Goal: Navigation & Orientation: Find specific page/section

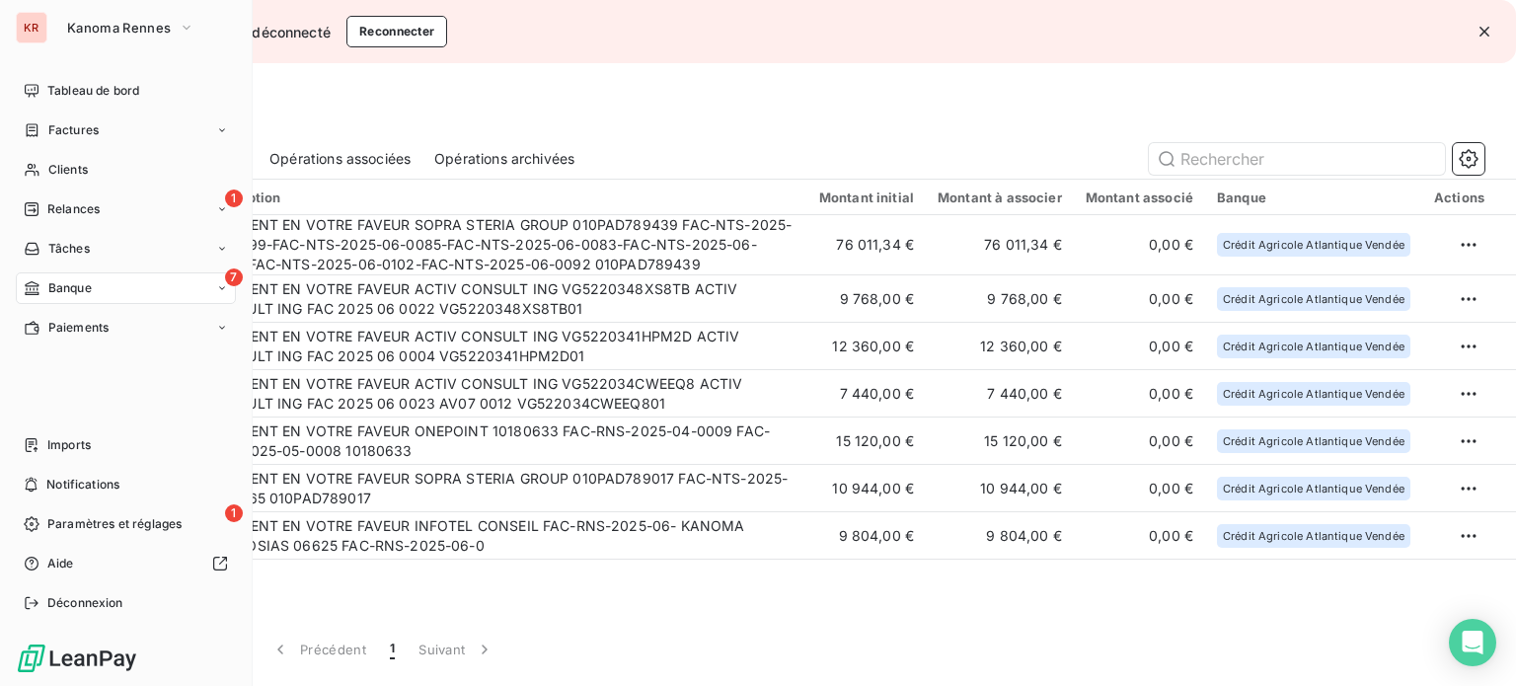
click at [68, 284] on span "Banque" at bounding box center [69, 288] width 43 height 18
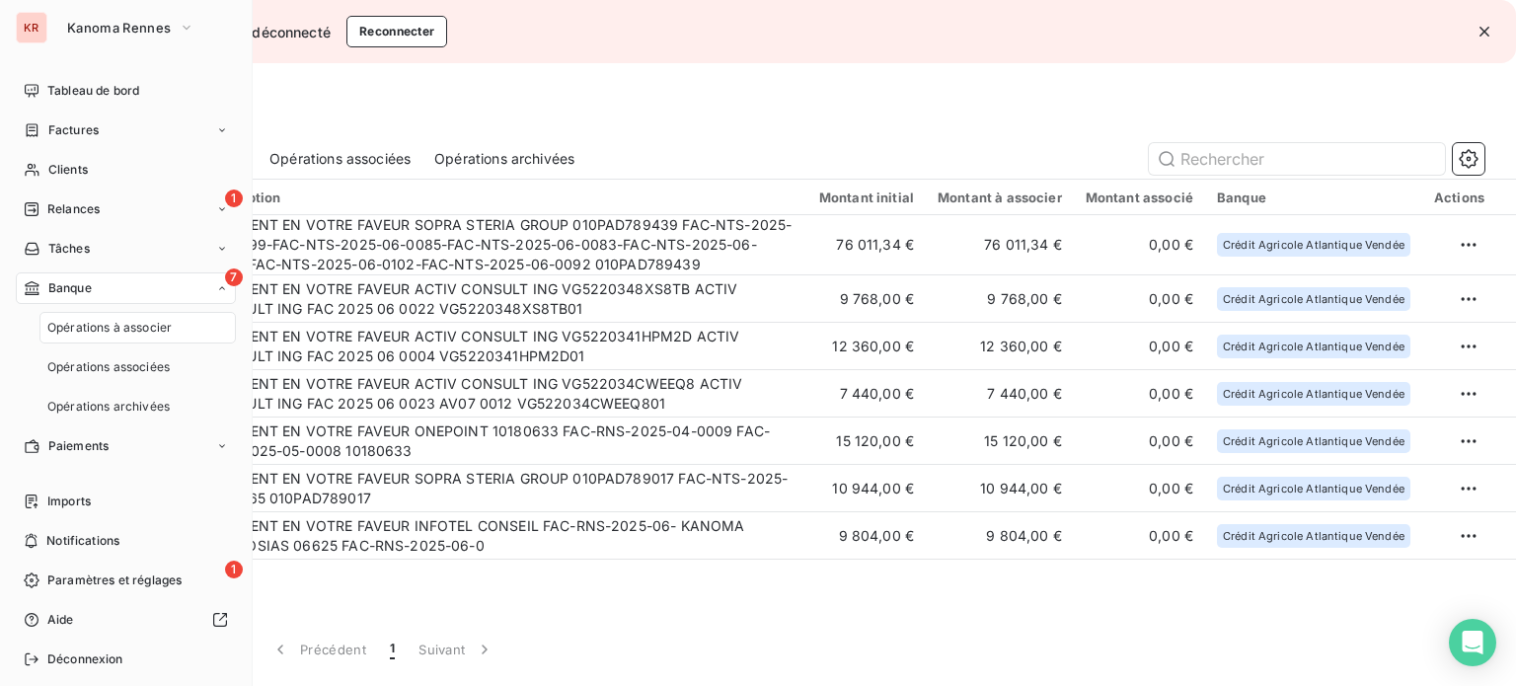
click at [68, 284] on span "Banque" at bounding box center [69, 288] width 43 height 18
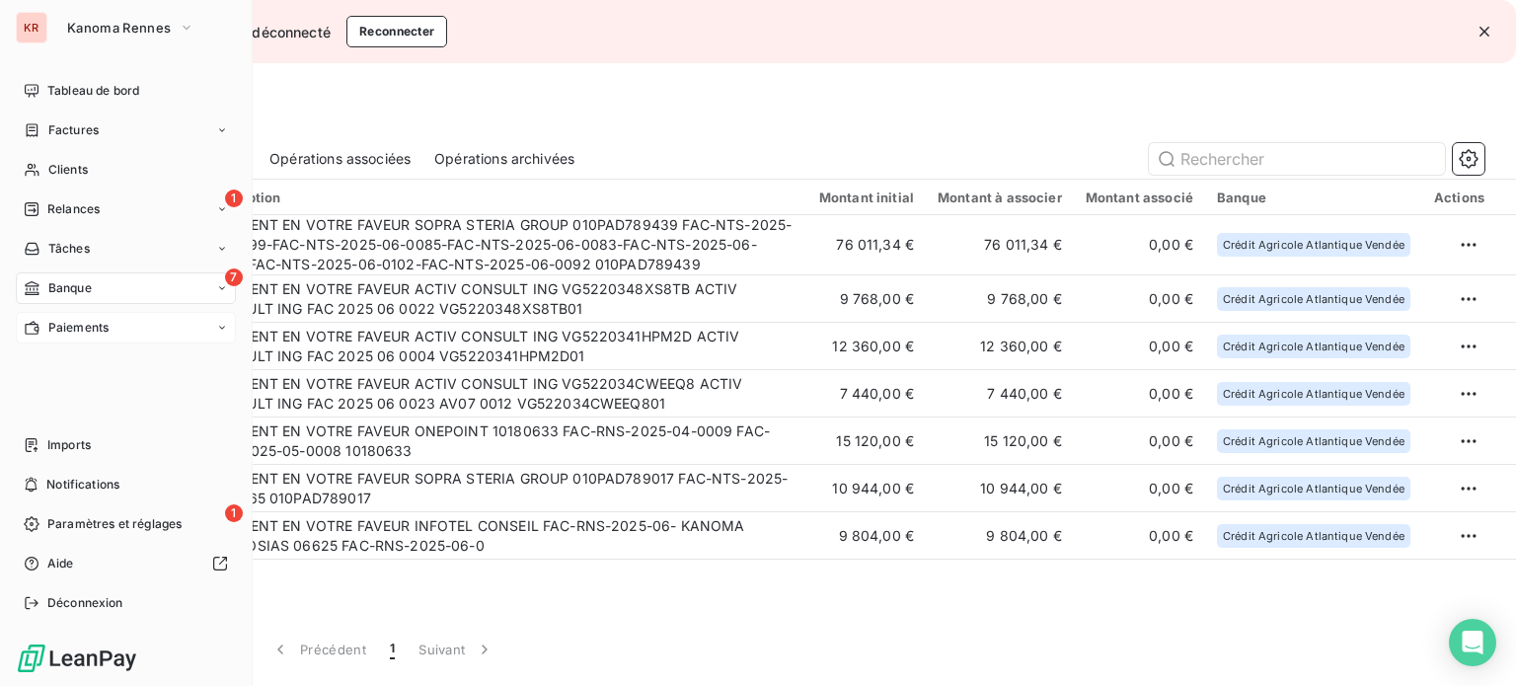
click at [78, 328] on span "Paiements" at bounding box center [78, 328] width 60 height 18
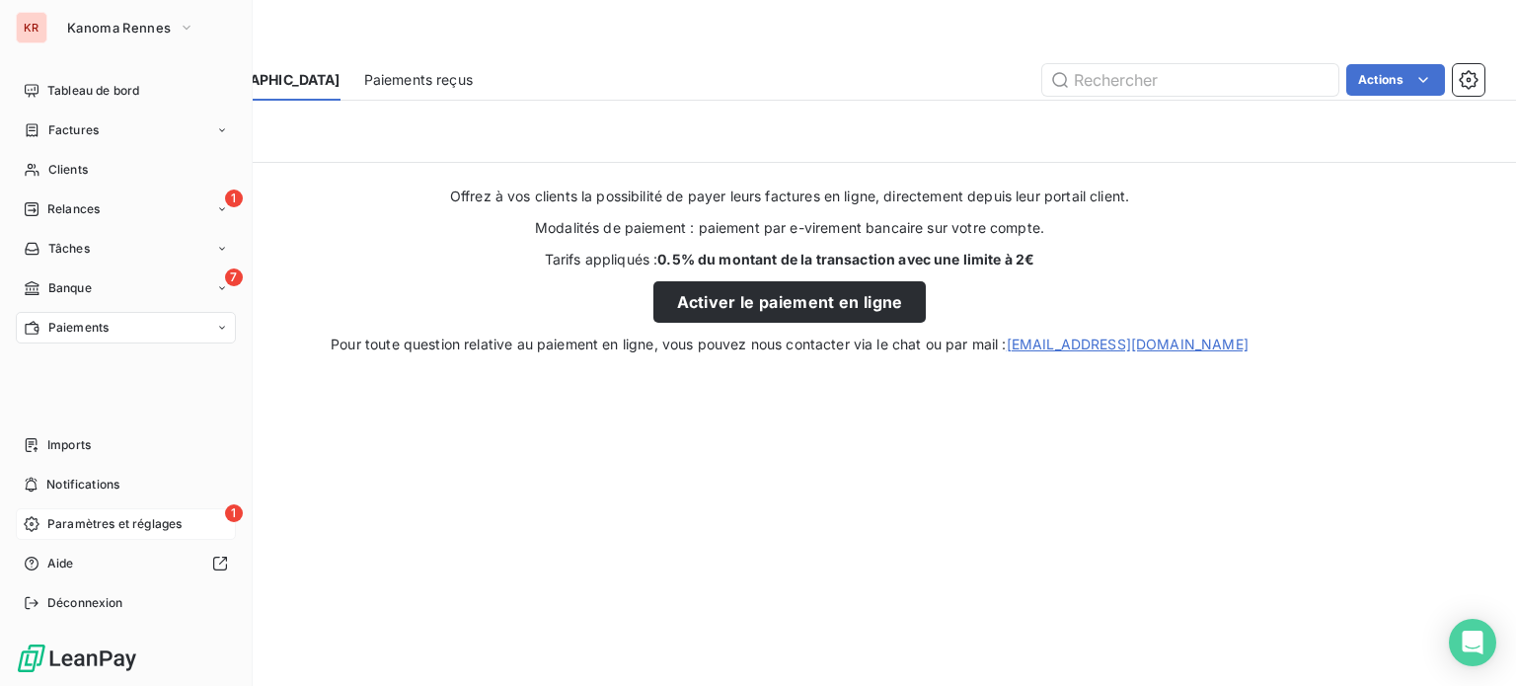
click at [103, 519] on span "Paramètres et réglages" at bounding box center [114, 524] width 134 height 18
click at [74, 173] on span "Clients" at bounding box center [67, 170] width 39 height 18
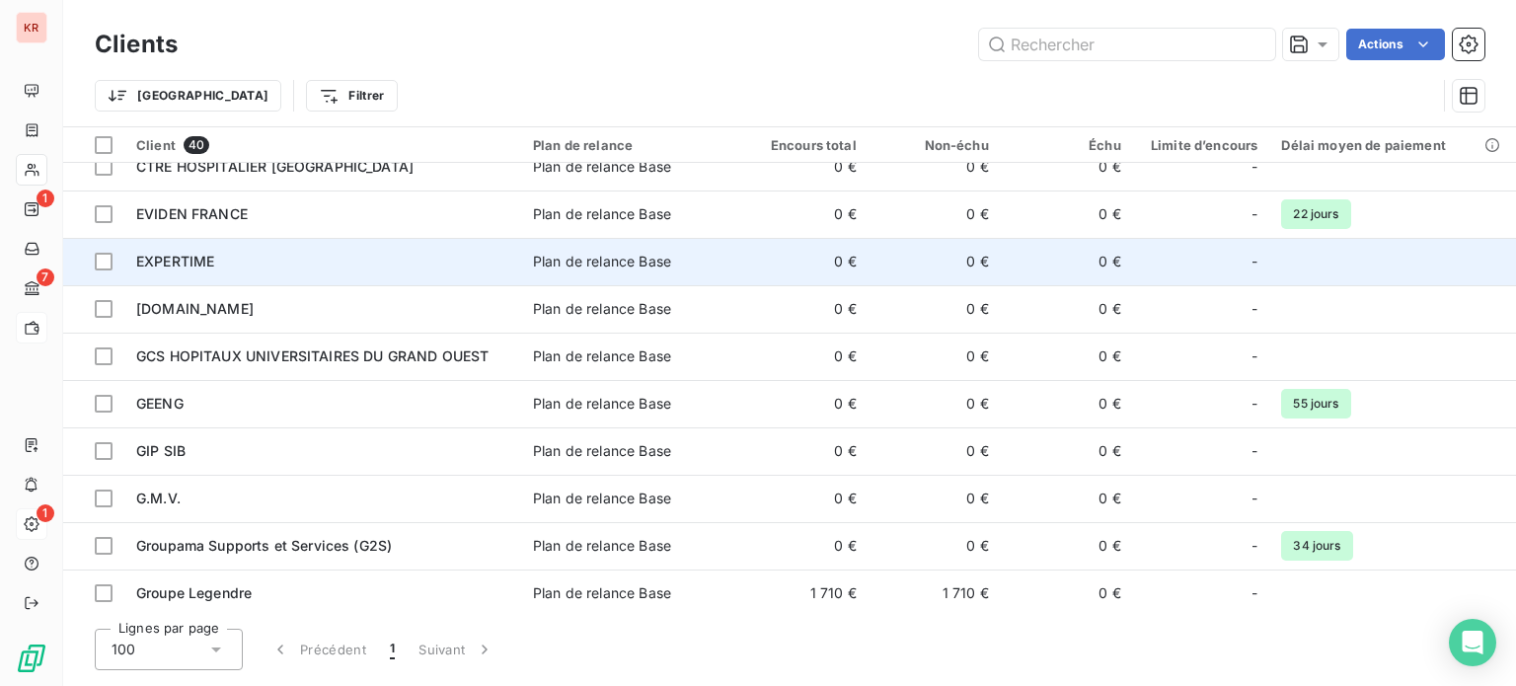
scroll to position [395, 0]
